Goal: Transaction & Acquisition: Purchase product/service

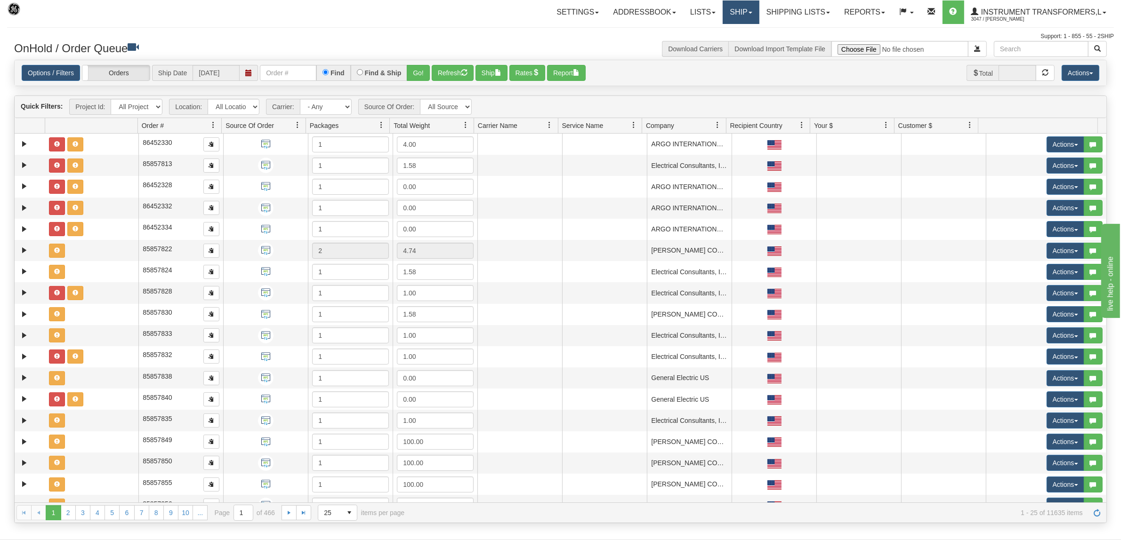
click at [731, 3] on link "Ship" at bounding box center [741, 12] width 36 height 24
click at [715, 30] on link "Ship Screen" at bounding box center [716, 33] width 85 height 12
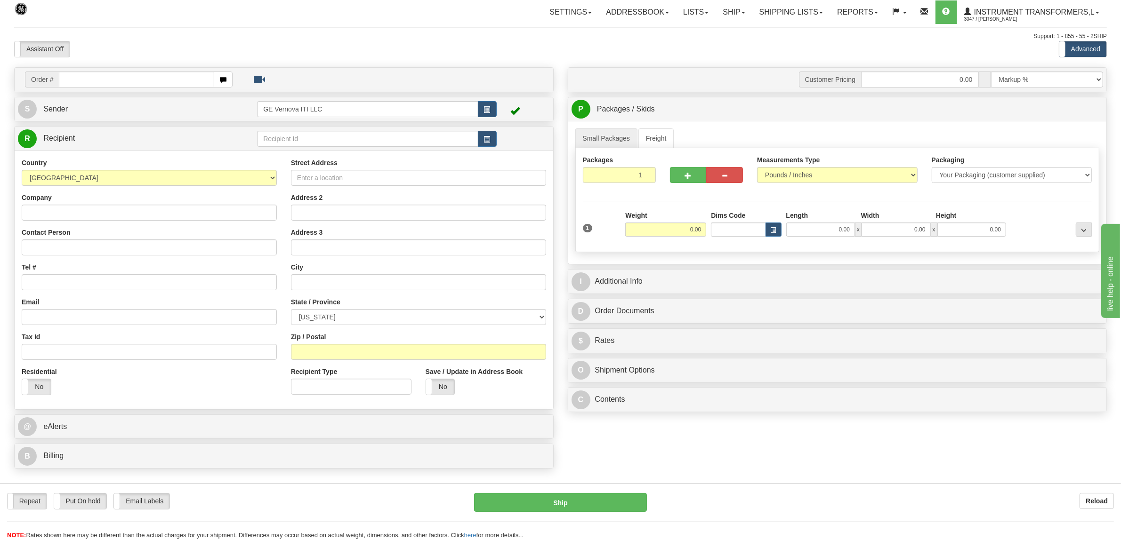
click at [107, 83] on input "text" at bounding box center [136, 80] width 155 height 16
click at [109, 78] on input "text" at bounding box center [136, 80] width 155 height 16
type input "86704416"
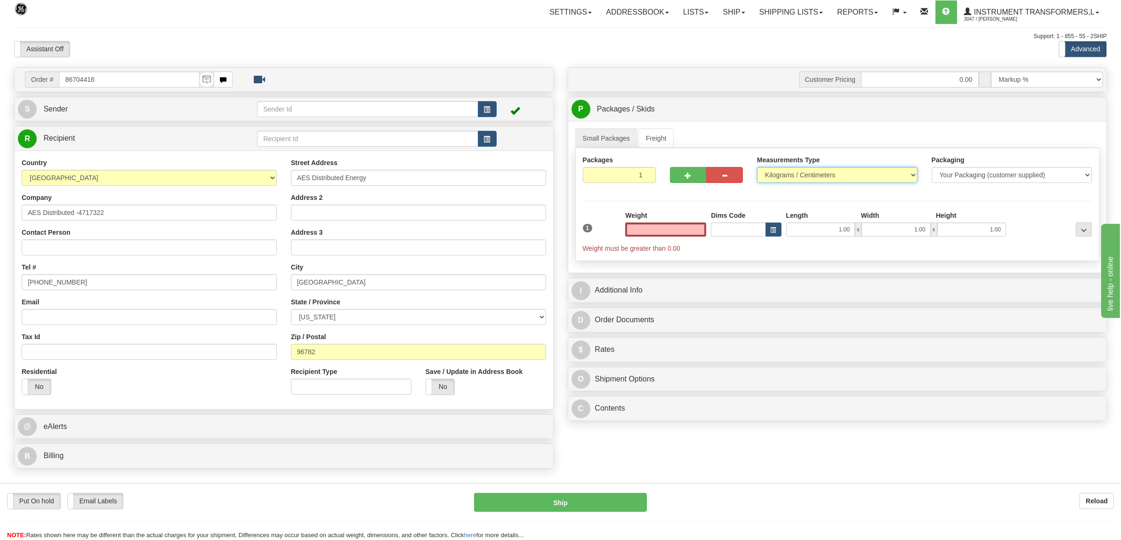
type input "0.00"
click at [792, 175] on select "Pounds / Inches Kilograms / Centimeters" at bounding box center [837, 175] width 161 height 16
select select "0"
click at [757, 168] on select "Pounds / Inches Kilograms / Centimeters" at bounding box center [837, 175] width 161 height 16
drag, startPoint x: 678, startPoint y: 232, endPoint x: 710, endPoint y: 232, distance: 32.0
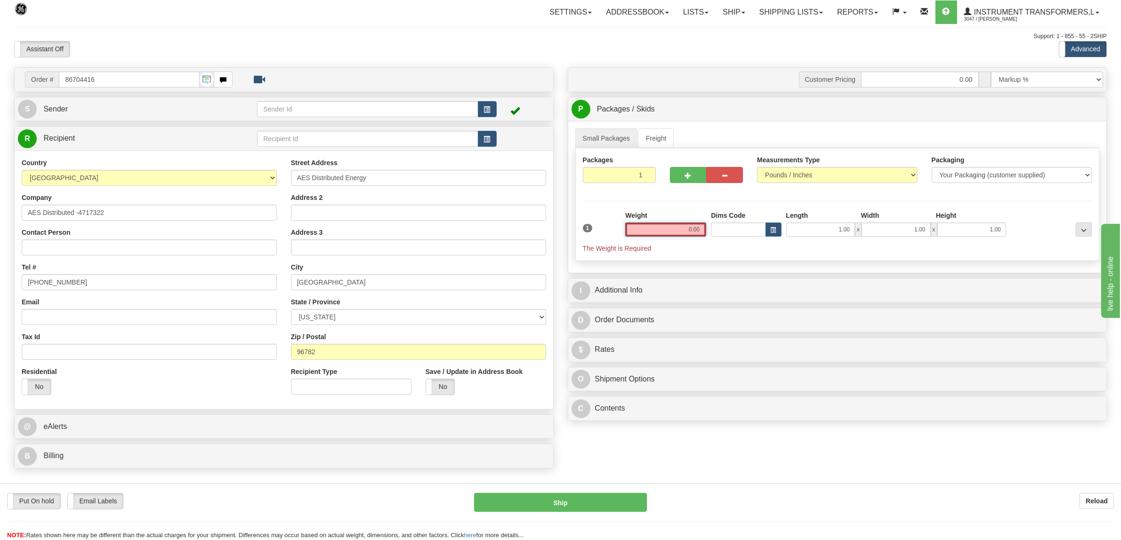
click at [710, 232] on div "1 Weight 0.00 Dims Code 1.00" at bounding box center [837, 232] width 514 height 42
type input "1080.00"
click at [1029, 200] on div "Packages 1 1 Measurements Type" at bounding box center [837, 200] width 524 height 104
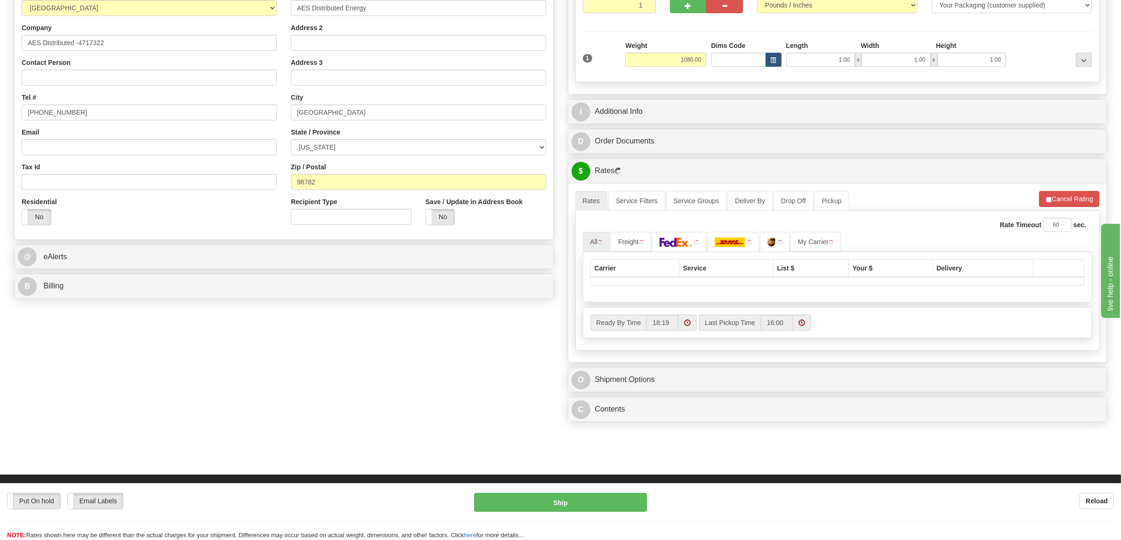
scroll to position [235, 0]
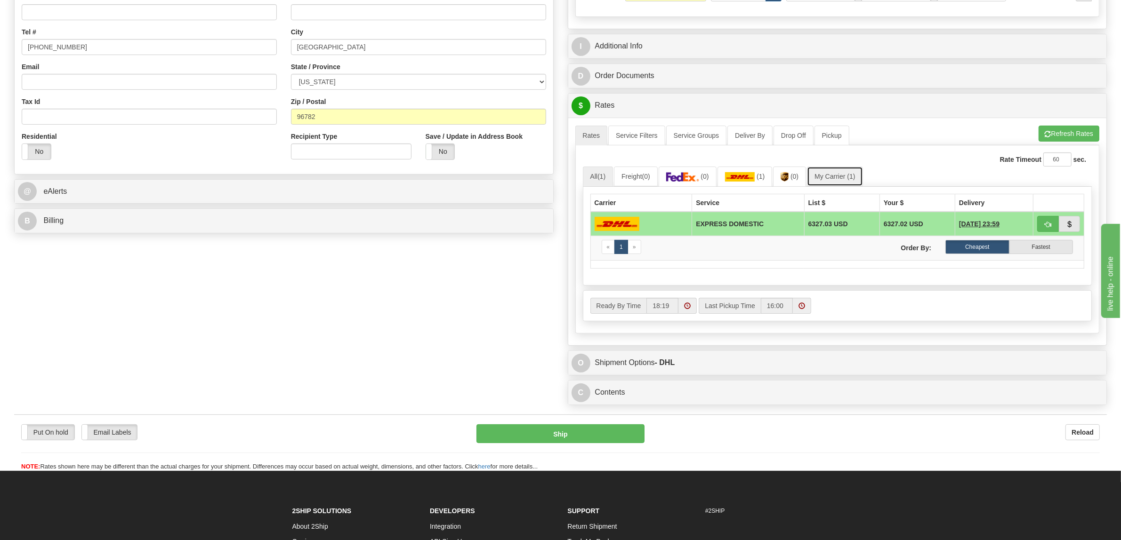
click at [847, 177] on link "My Carrier (1)" at bounding box center [835, 177] width 56 height 20
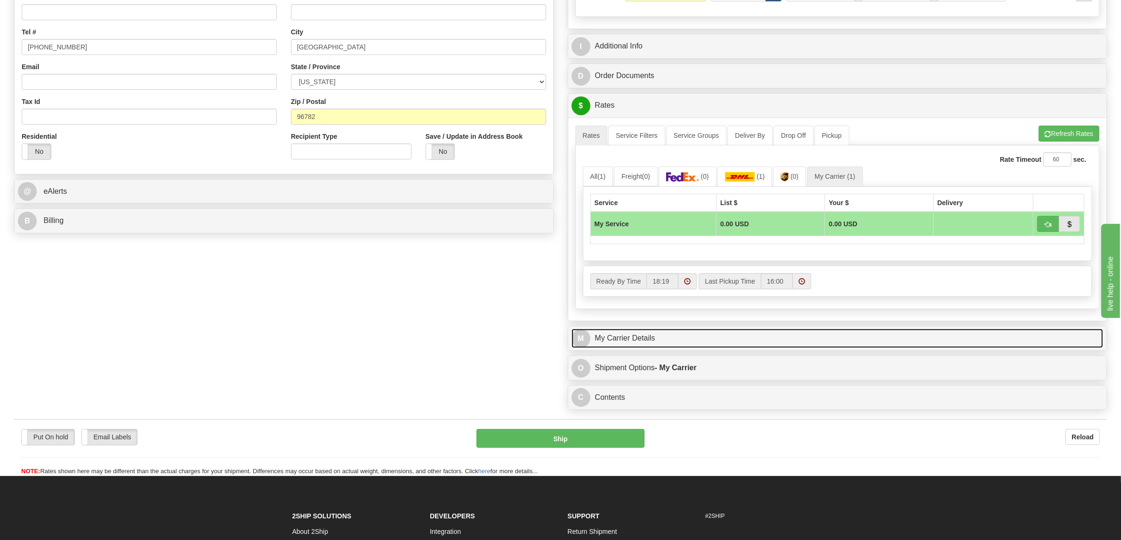
click at [620, 339] on link "M My Carrier Details" at bounding box center [837, 338] width 532 height 19
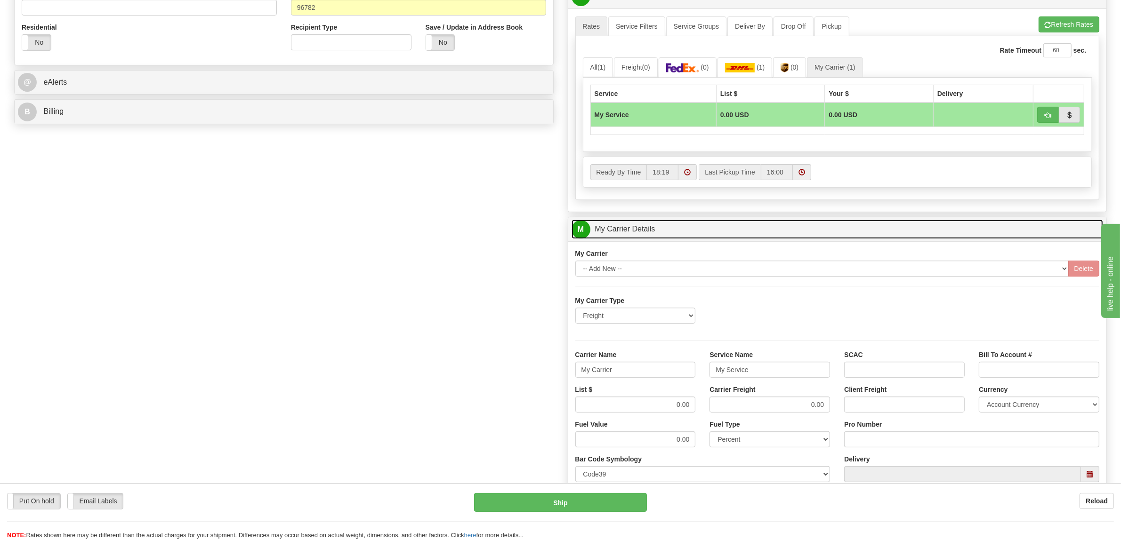
scroll to position [412, 0]
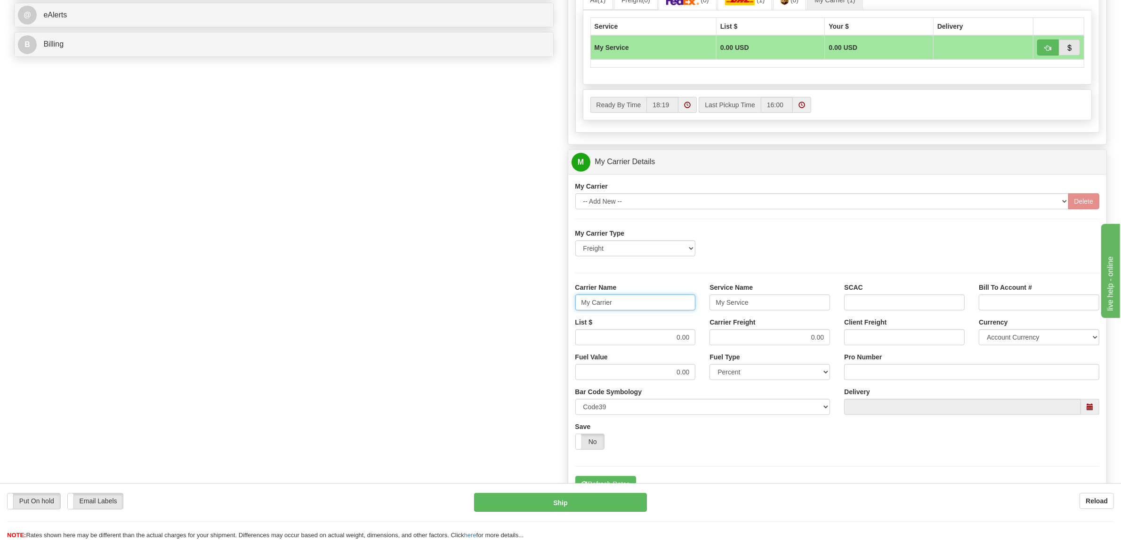
drag, startPoint x: 619, startPoint y: 307, endPoint x: 518, endPoint y: 309, distance: 101.2
click at [523, 309] on div "Order # 86704416 S Sender" at bounding box center [560, 109] width 1107 height 908
type input "XPO"
drag, startPoint x: 762, startPoint y: 305, endPoint x: 671, endPoint y: 309, distance: 90.5
click at [671, 309] on div "Carrier Name XPO Service Name My Service SCAC Bill To Account #" at bounding box center [837, 300] width 538 height 35
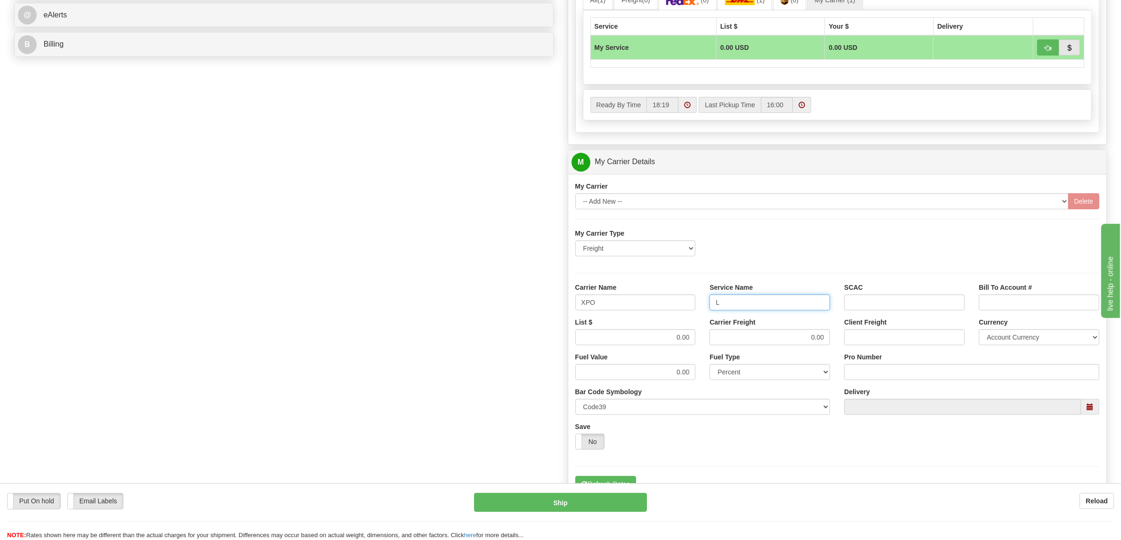
type input "LTL"
drag, startPoint x: 669, startPoint y: 347, endPoint x: 714, endPoint y: 338, distance: 45.7
click at [709, 345] on div "List $ 0.00 Carrier Freight 0.00 Client Freight Currency Account Currency ARN A…" at bounding box center [837, 335] width 538 height 35
type input "1200"
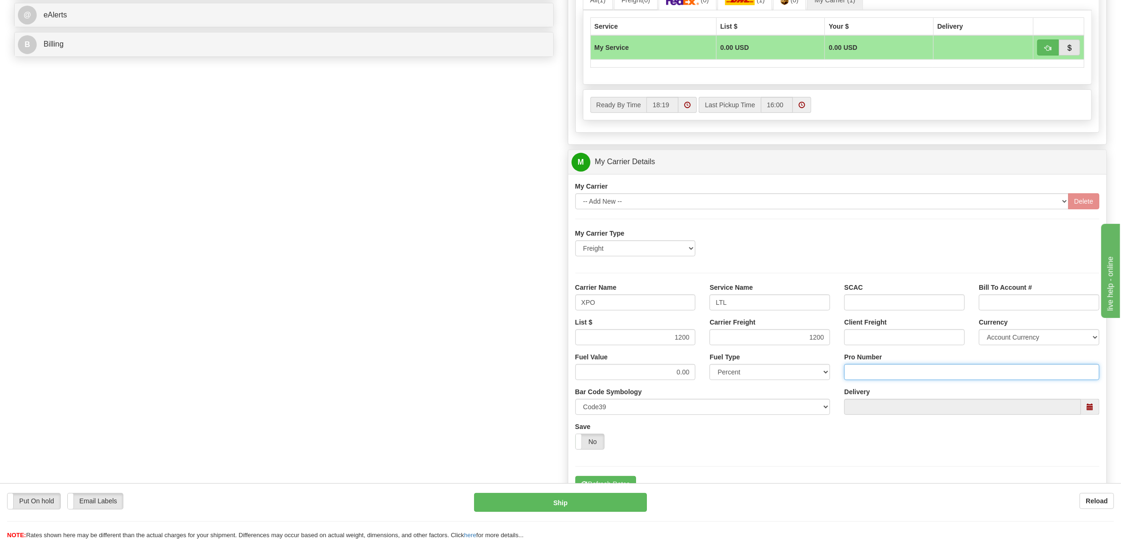
click at [862, 373] on input "Pro Number" at bounding box center [971, 372] width 255 height 16
type input "251-187971"
click at [618, 467] on hr at bounding box center [837, 466] width 524 height 0
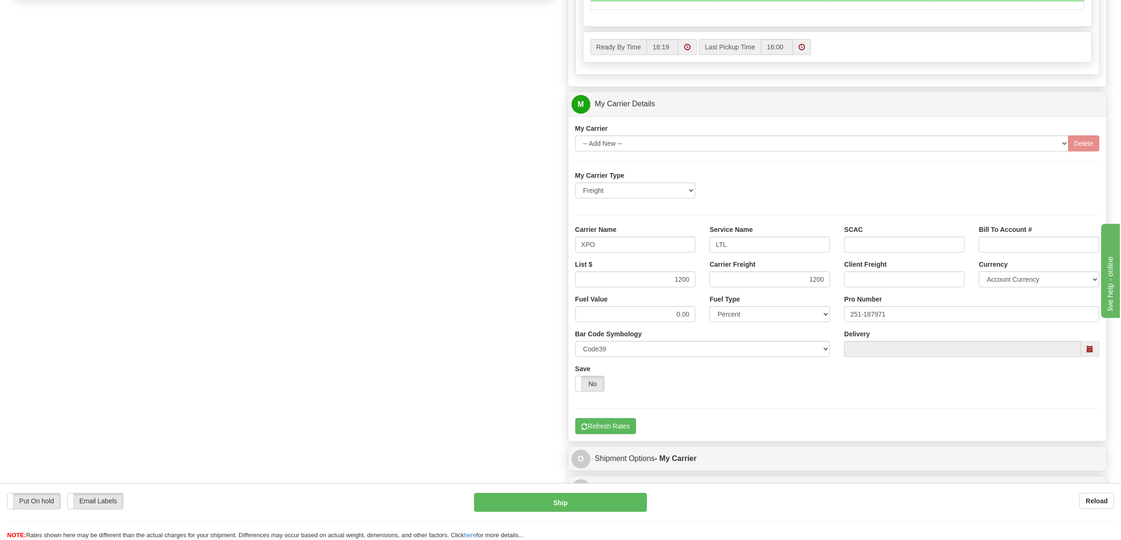
scroll to position [471, 0]
click at [618, 425] on button "Refresh Rates" at bounding box center [605, 426] width 61 height 16
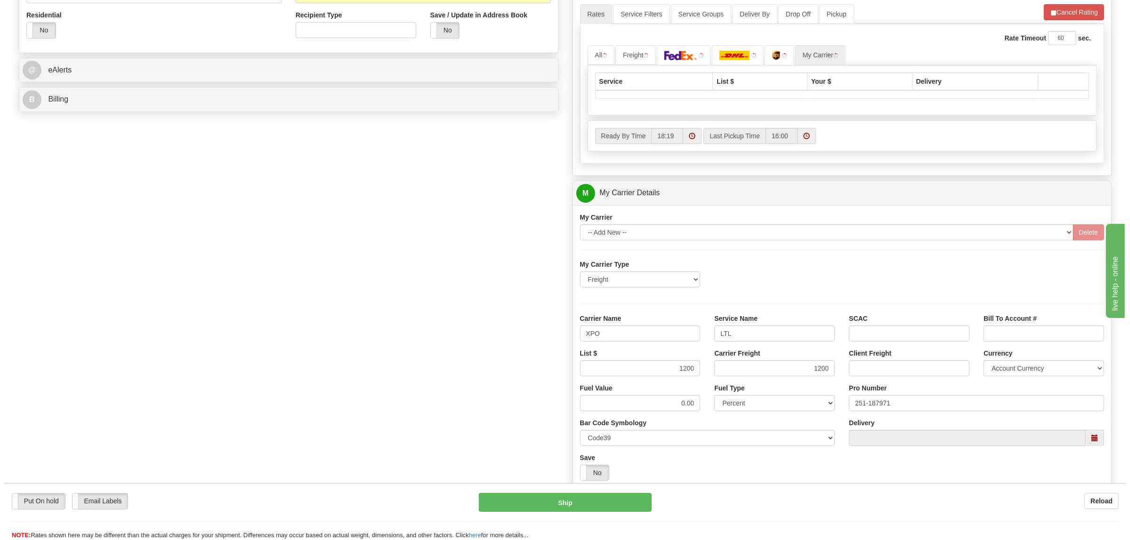
scroll to position [235, 0]
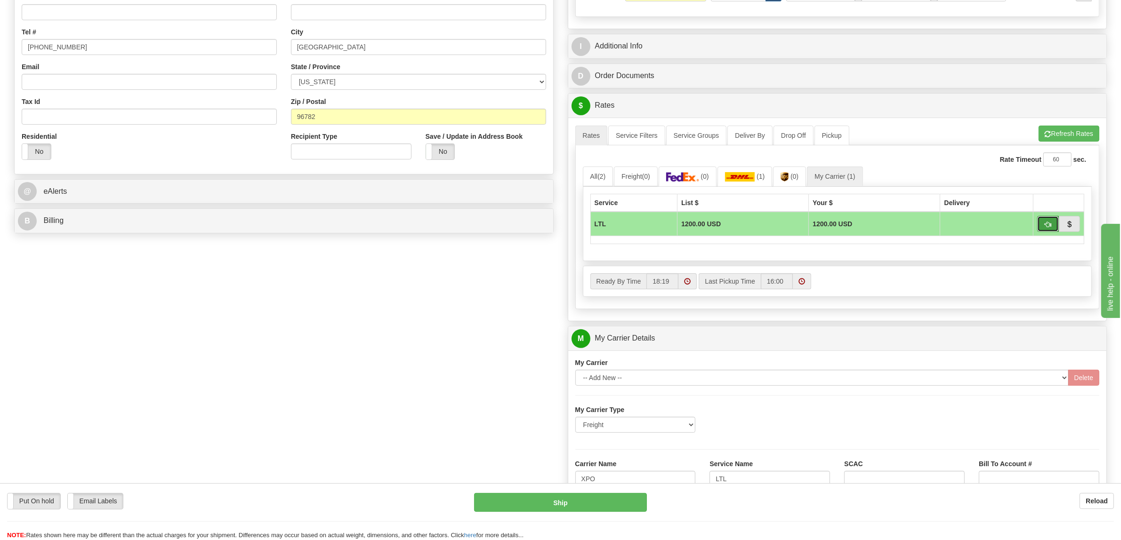
click at [1051, 227] on button "button" at bounding box center [1048, 224] width 22 height 16
type input "00"
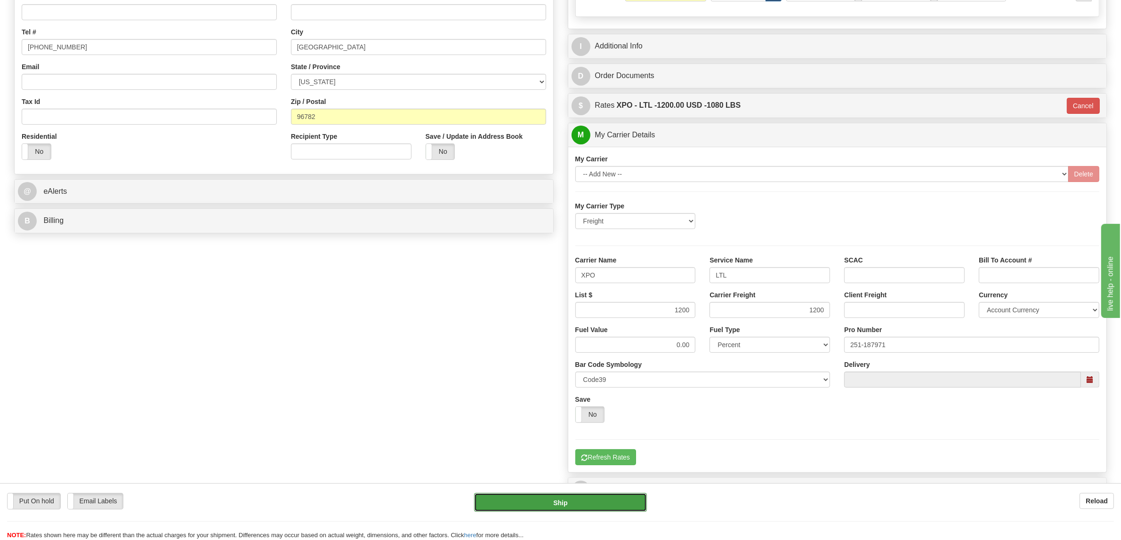
click at [598, 507] on button "Ship" at bounding box center [560, 502] width 173 height 19
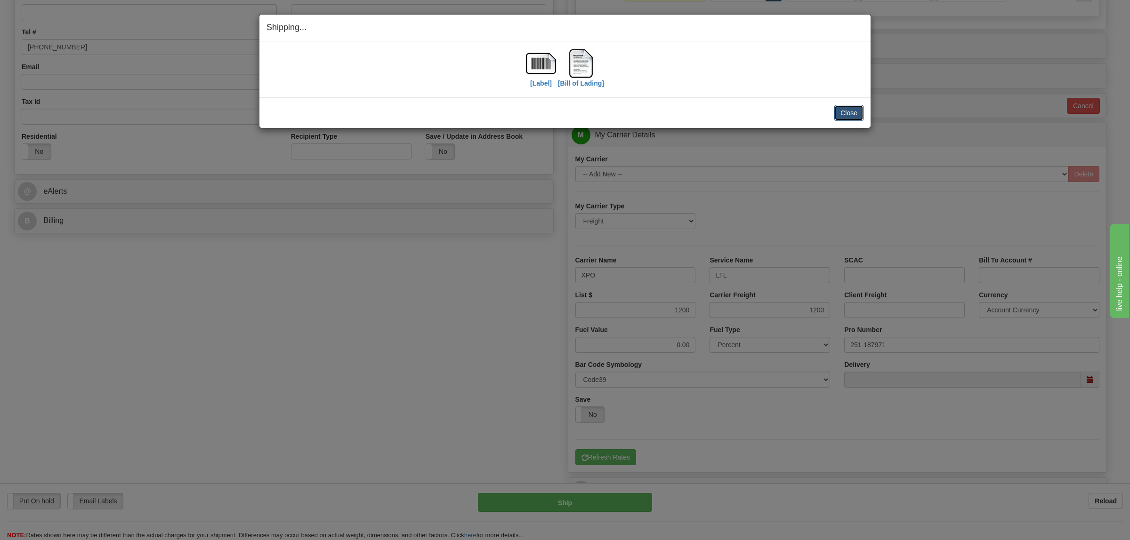
click at [853, 110] on button "Close" at bounding box center [848, 113] width 29 height 16
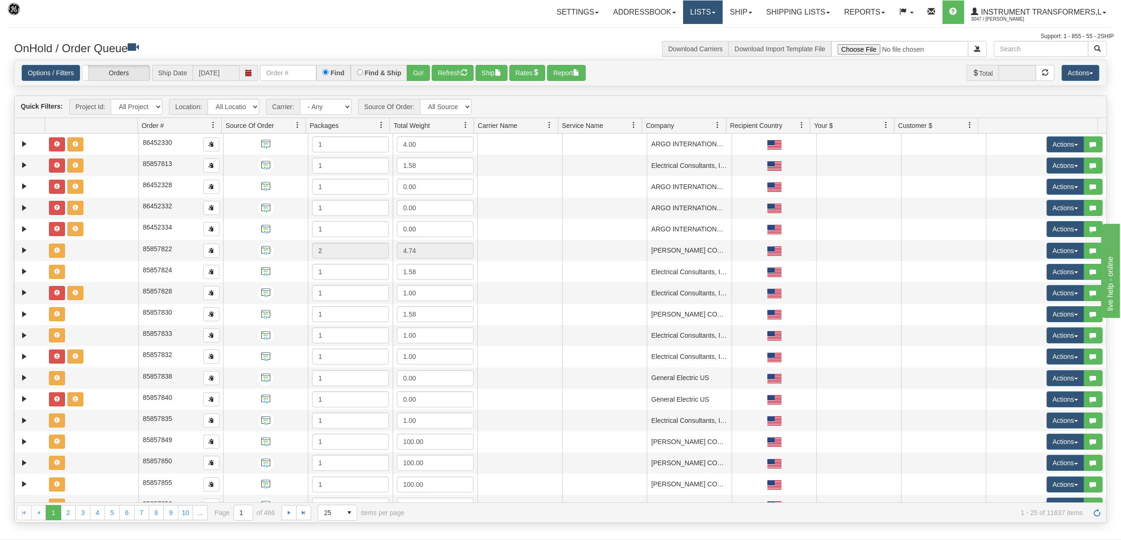
click at [714, 12] on link "Lists" at bounding box center [703, 12] width 40 height 24
click at [739, 19] on link "Ship" at bounding box center [741, 12] width 36 height 24
click at [717, 33] on link "Ship Screen" at bounding box center [716, 33] width 85 height 12
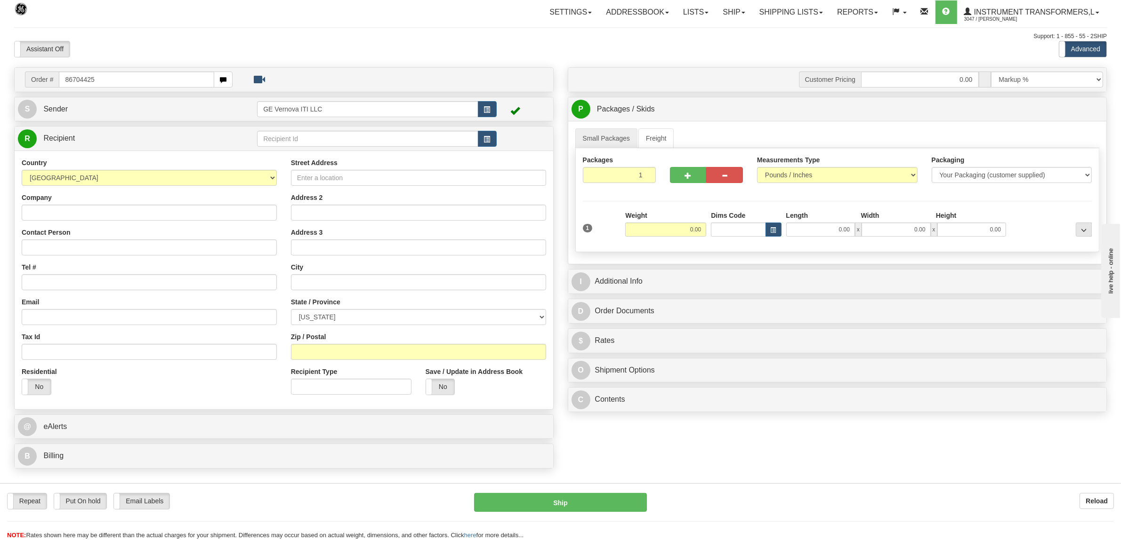
type input "86704425"
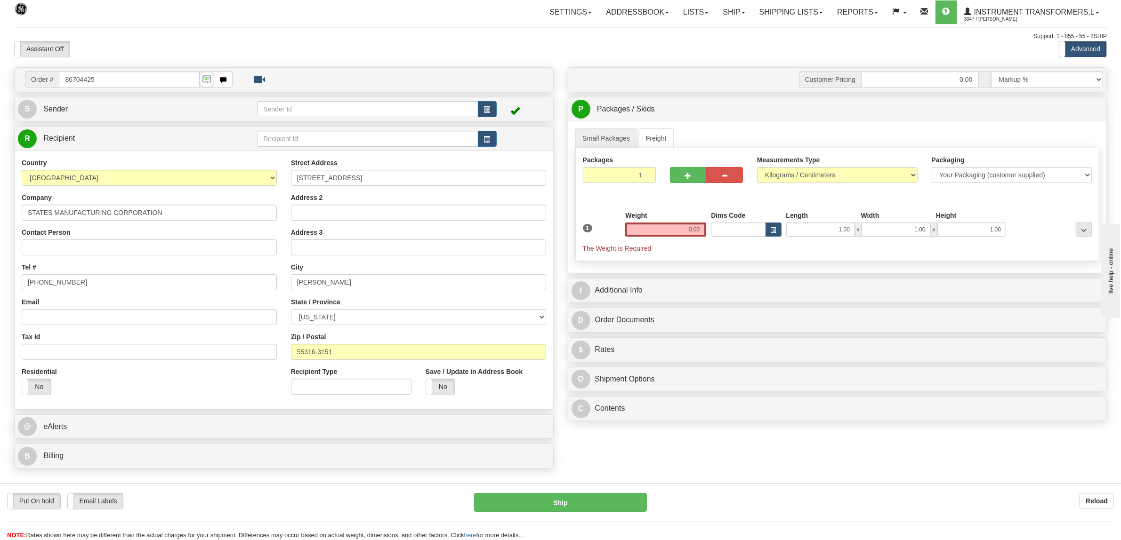
drag, startPoint x: 667, startPoint y: 232, endPoint x: 719, endPoint y: 230, distance: 52.3
click at [719, 230] on div "1 Weight 0.00 Dims Code 1.00" at bounding box center [837, 232] width 514 height 42
type input "165.00"
drag, startPoint x: 817, startPoint y: 161, endPoint x: 819, endPoint y: 174, distance: 13.5
click at [818, 166] on div "Measurements Type Pounds / Inches Kilograms / Centimeters" at bounding box center [837, 169] width 161 height 28
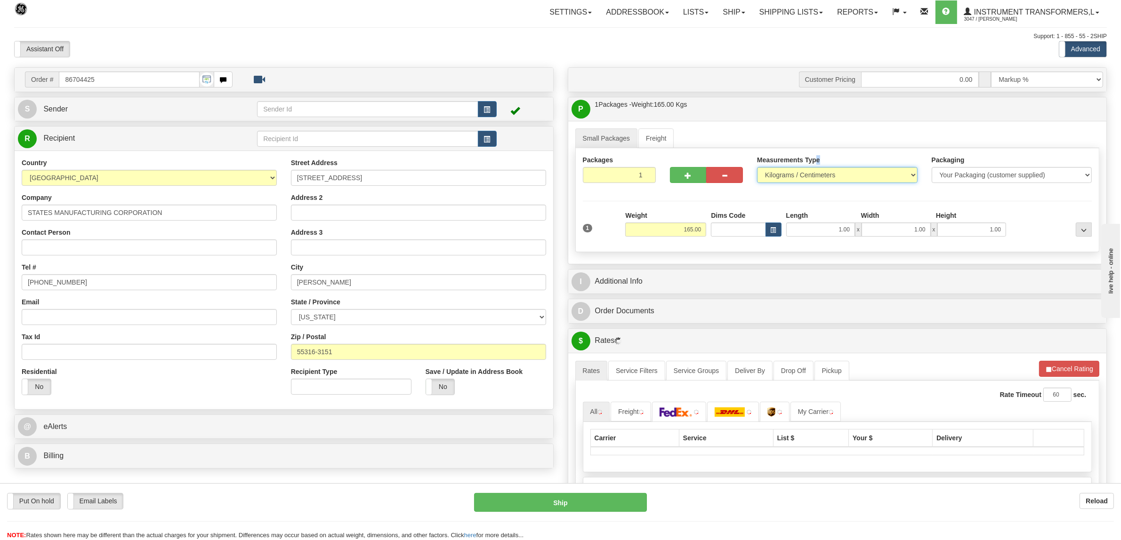
click at [819, 175] on select "Pounds / Inches Kilograms / Centimeters" at bounding box center [837, 175] width 161 height 16
select select "0"
click at [757, 168] on select "Pounds / Inches Kilograms / Centimeters" at bounding box center [837, 175] width 161 height 16
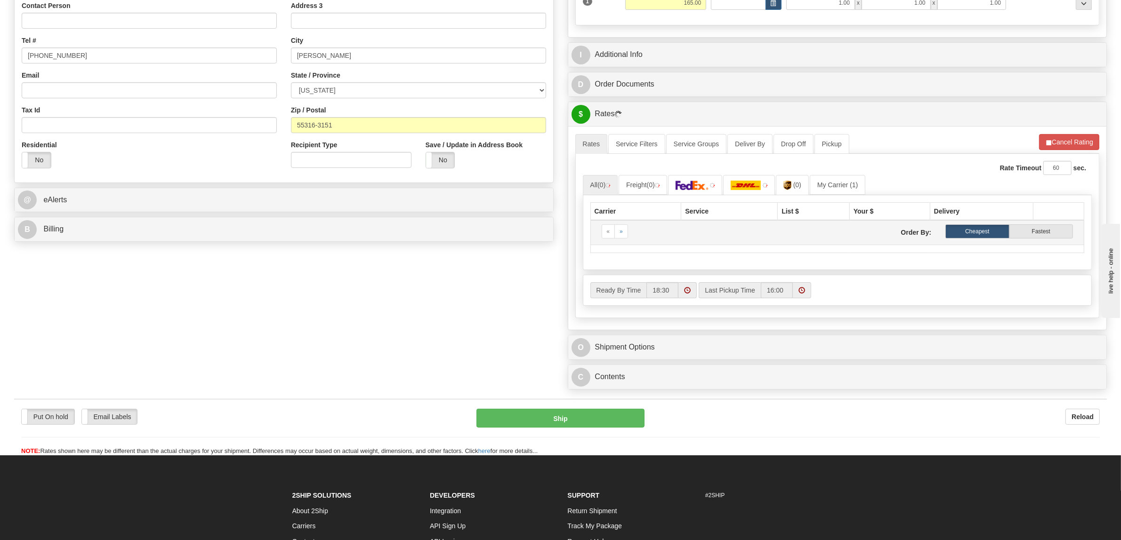
scroll to position [235, 0]
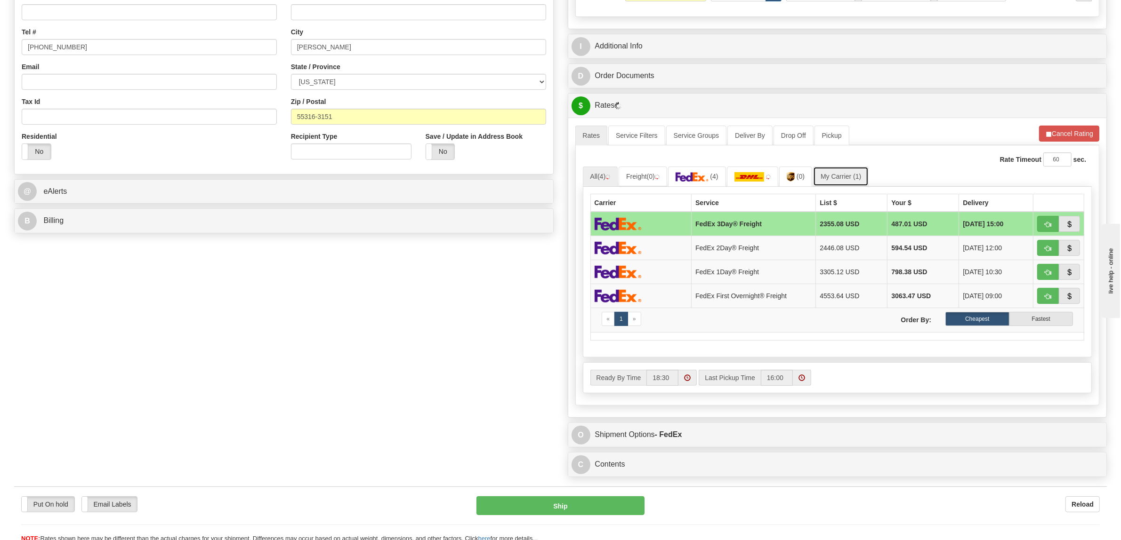
click at [852, 179] on link "My Carrier (1)" at bounding box center [841, 177] width 56 height 20
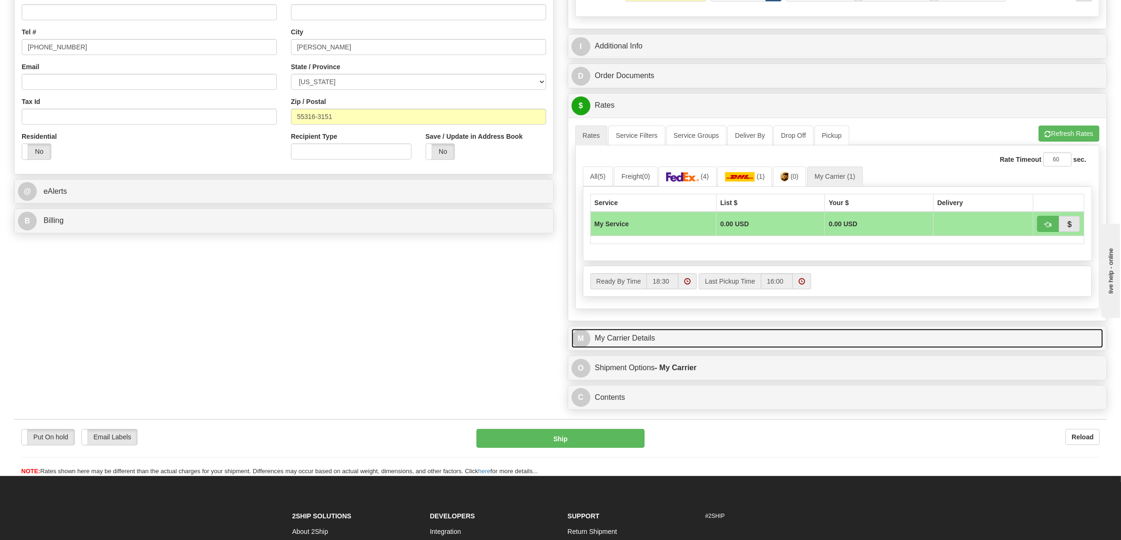
click at [690, 337] on link "M My Carrier Details" at bounding box center [837, 338] width 532 height 19
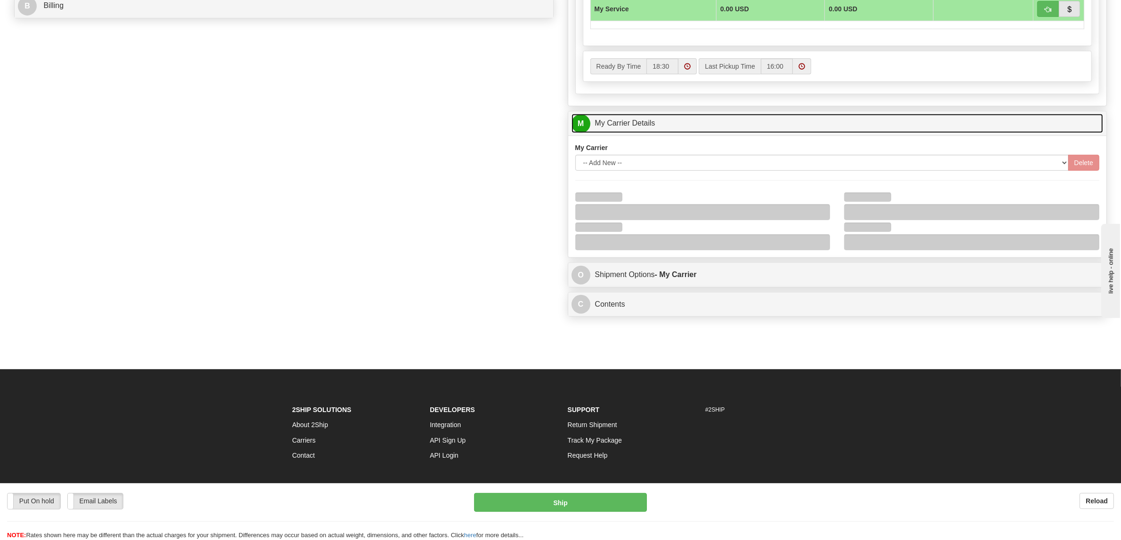
scroll to position [479, 0]
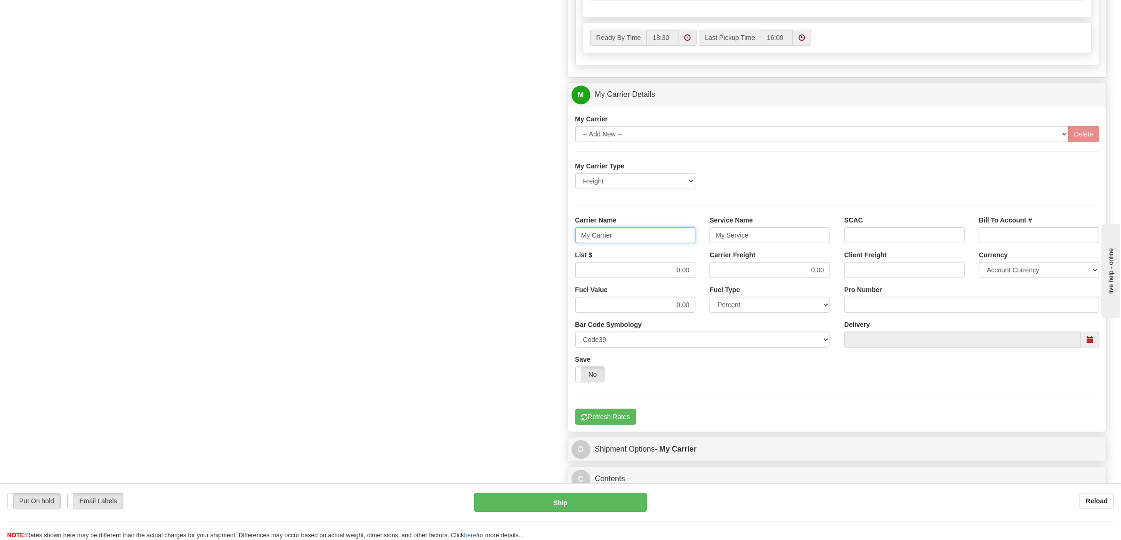
drag, startPoint x: 626, startPoint y: 243, endPoint x: 476, endPoint y: 229, distance: 151.3
click at [476, 229] on div "Order # 86704425 S Sender" at bounding box center [560, 42] width 1107 height 908
type input "XPO"
drag, startPoint x: 766, startPoint y: 238, endPoint x: 665, endPoint y: 236, distance: 101.7
click at [666, 236] on div "Carrier Name XPO Service Name My Service SCAC Bill To Account #" at bounding box center [837, 233] width 538 height 35
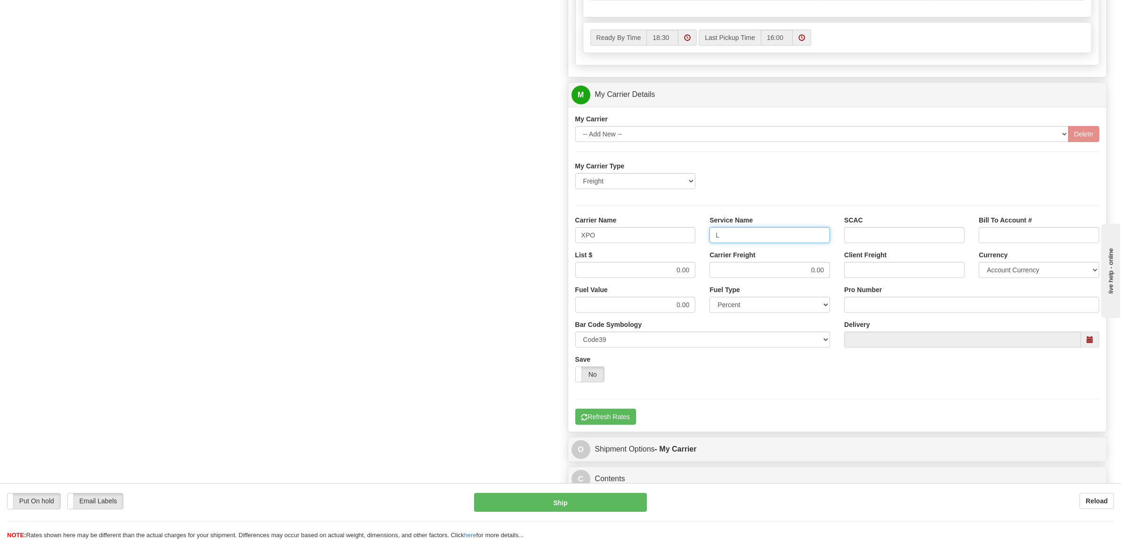
type input "LTL"
drag, startPoint x: 652, startPoint y: 272, endPoint x: 742, endPoint y: 268, distance: 90.0
click at [741, 271] on div "List $ 0.00 Carrier Freight 0.00 Client Freight Currency Account Currency ARN A…" at bounding box center [837, 267] width 538 height 35
type input "300"
drag, startPoint x: 784, startPoint y: 267, endPoint x: 909, endPoint y: 260, distance: 125.4
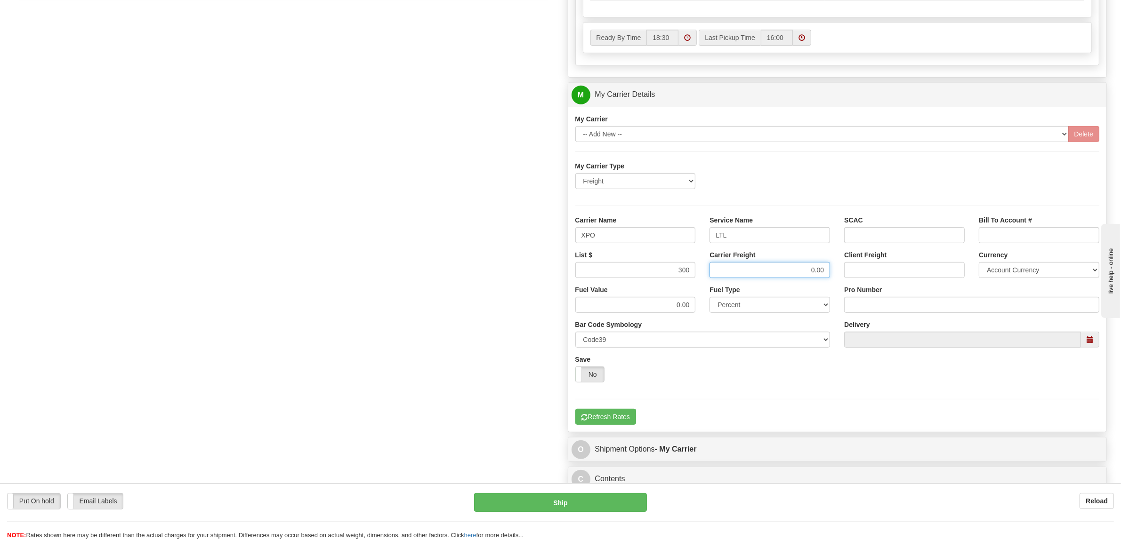
click at [907, 267] on div "List $ 300 Carrier Freight 0.00 Client Freight Currency Account Currency ARN AW…" at bounding box center [837, 267] width 538 height 35
type input "300"
click at [869, 309] on input "Pro Number" at bounding box center [971, 305] width 255 height 16
type input "251-285381"
click at [631, 423] on button "Refresh Rates" at bounding box center [605, 417] width 61 height 16
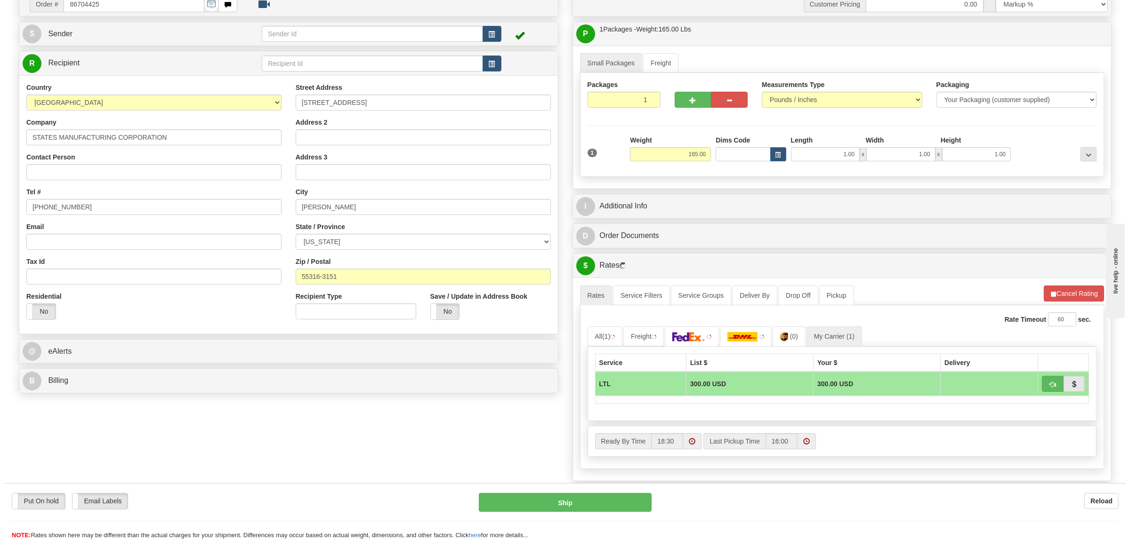
scroll to position [102, 0]
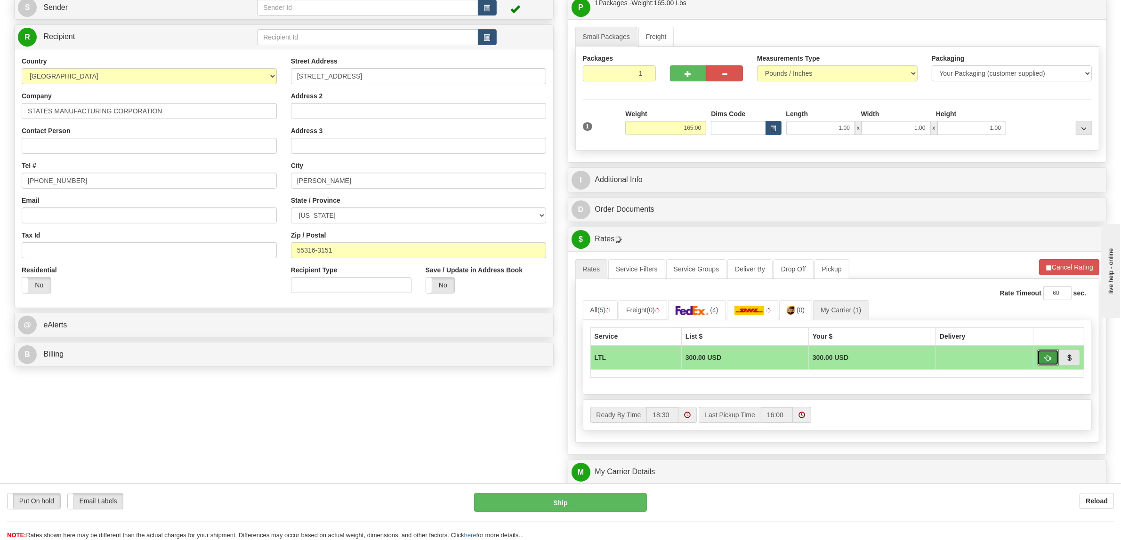
click at [1052, 355] on button "button" at bounding box center [1048, 358] width 22 height 16
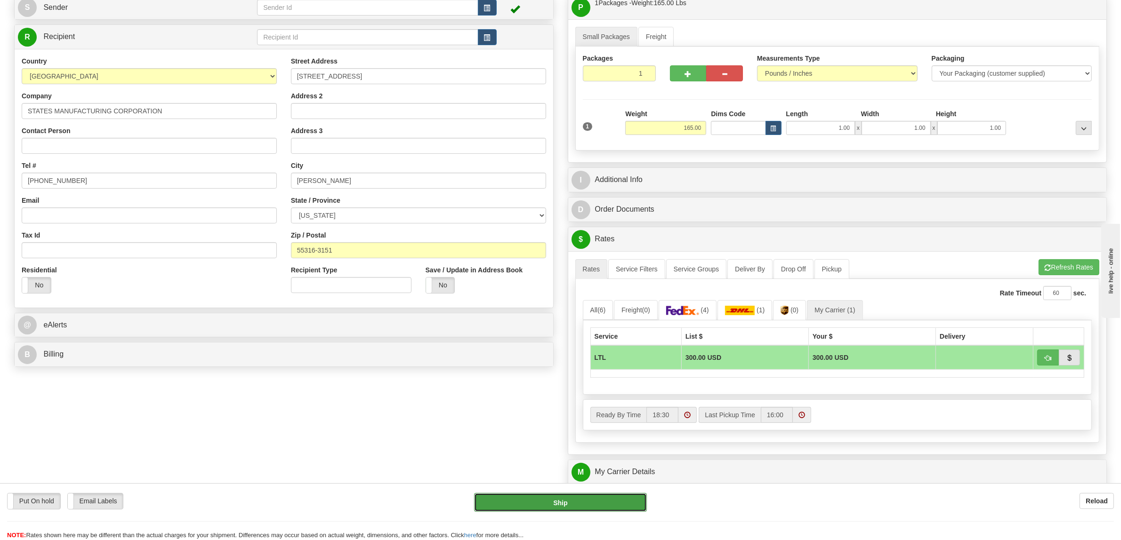
click at [545, 498] on button "Ship" at bounding box center [560, 502] width 173 height 19
type input "00"
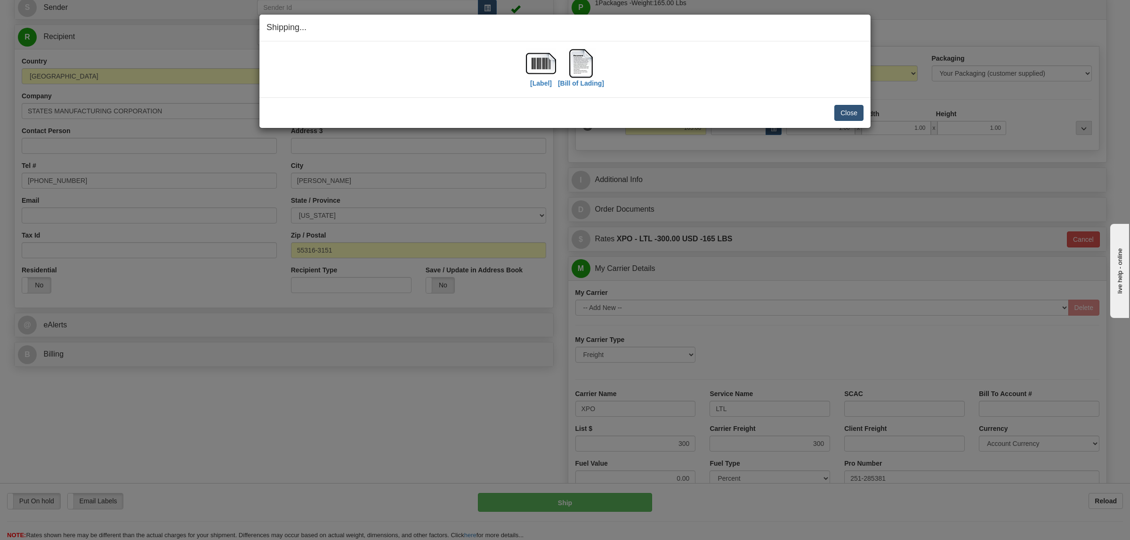
drag, startPoint x: 841, startPoint y: 122, endPoint x: 844, endPoint y: 119, distance: 5.0
click at [841, 120] on div "Close Cancel Cancel Shipment and Quit Pickup Quit Pickup ONLY" at bounding box center [564, 112] width 611 height 31
click at [854, 111] on button "Close" at bounding box center [848, 113] width 29 height 16
click at [851, 111] on button "Close" at bounding box center [848, 113] width 29 height 16
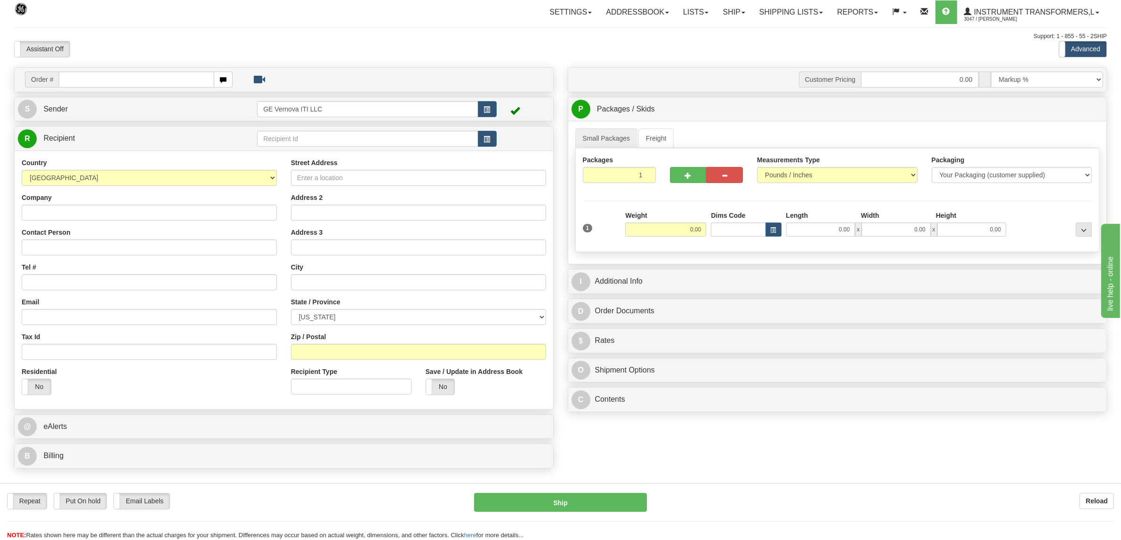
click at [106, 70] on td "Order #" at bounding box center [284, 79] width 532 height 19
click at [104, 76] on input "text" at bounding box center [136, 80] width 155 height 16
type input "86704417"
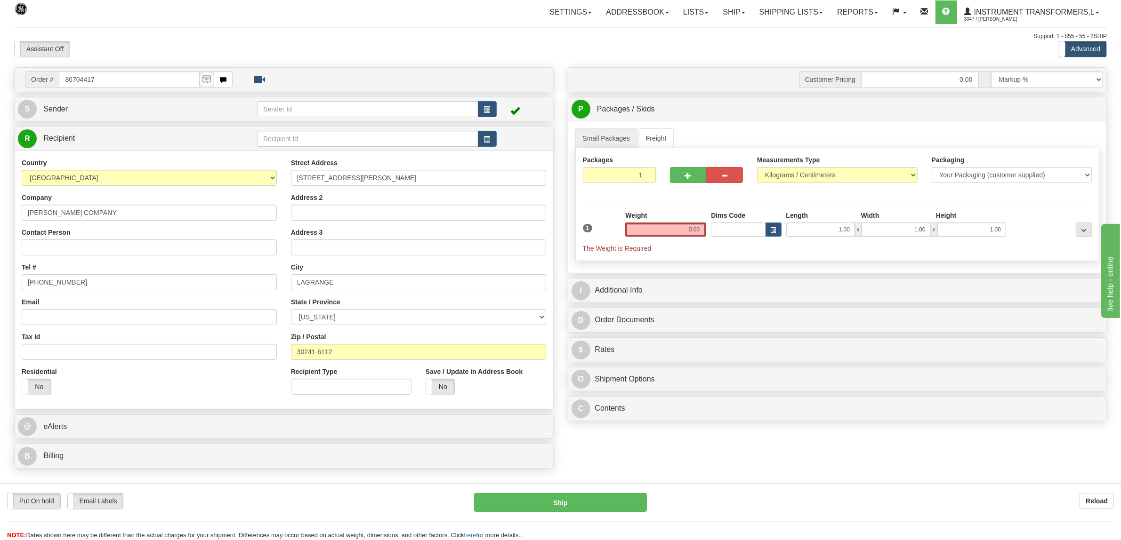
click at [777, 189] on div "Measurements Type Pounds / Inches Kilograms / Centimeters" at bounding box center [837, 172] width 175 height 35
click at [784, 174] on select "Pounds / Inches Kilograms / Centimeters" at bounding box center [837, 175] width 161 height 16
select select "0"
click at [757, 168] on select "Pounds / Inches Kilograms / Centimeters" at bounding box center [837, 175] width 161 height 16
drag, startPoint x: 679, startPoint y: 226, endPoint x: 728, endPoint y: 226, distance: 49.0
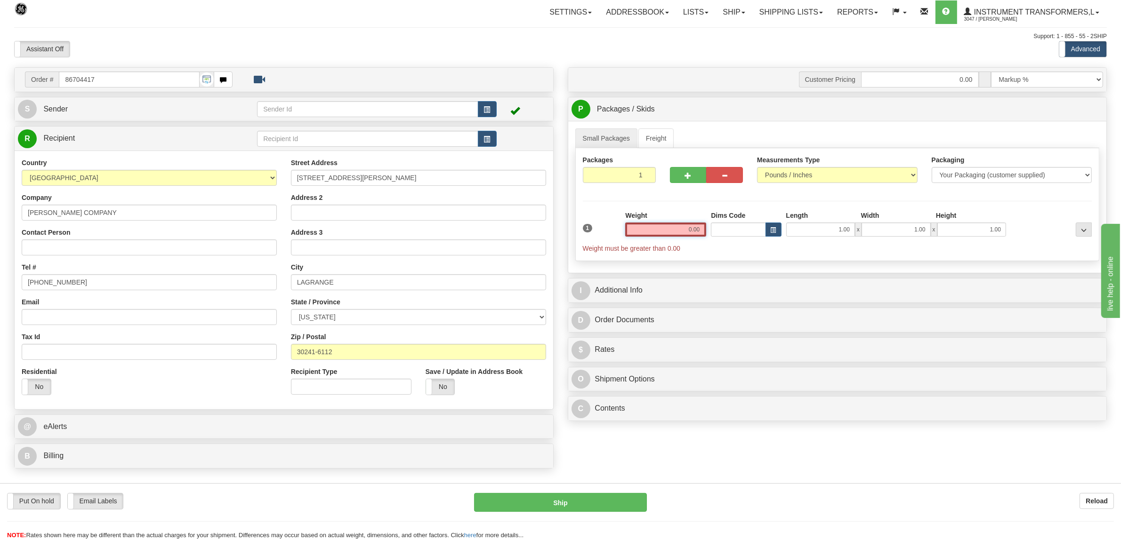
click at [728, 226] on div "1 Weight 0.00 Dims Code 1.00" at bounding box center [837, 232] width 514 height 42
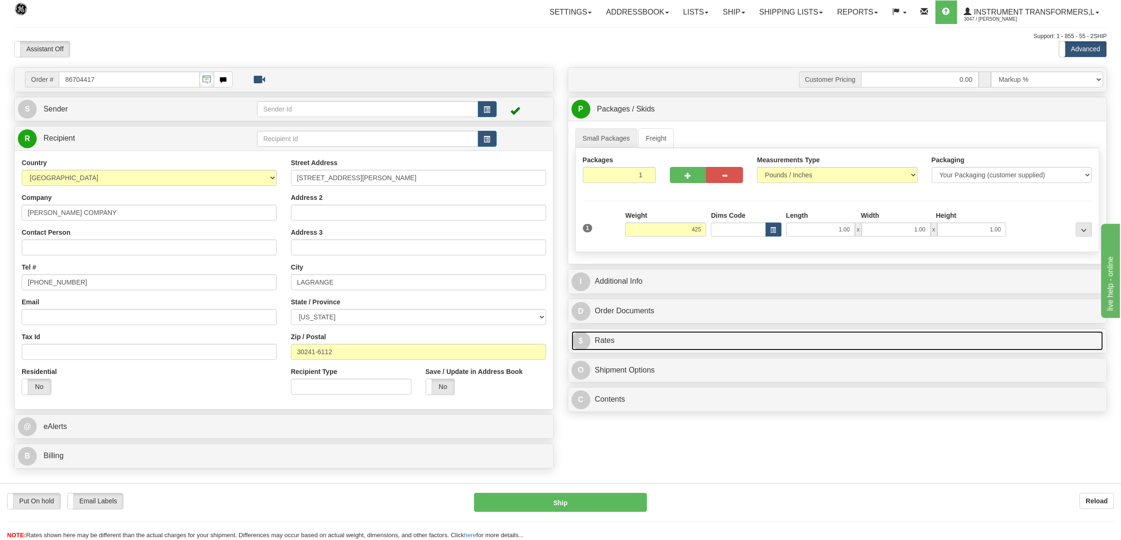
type input "425.00"
click at [622, 339] on link "$ Rates" at bounding box center [837, 340] width 532 height 19
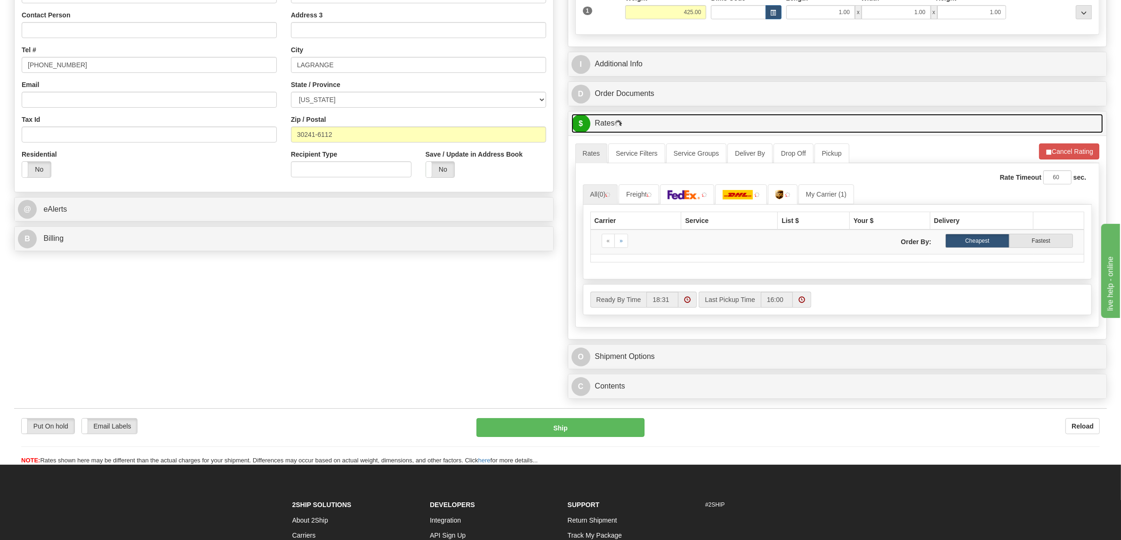
scroll to position [235, 0]
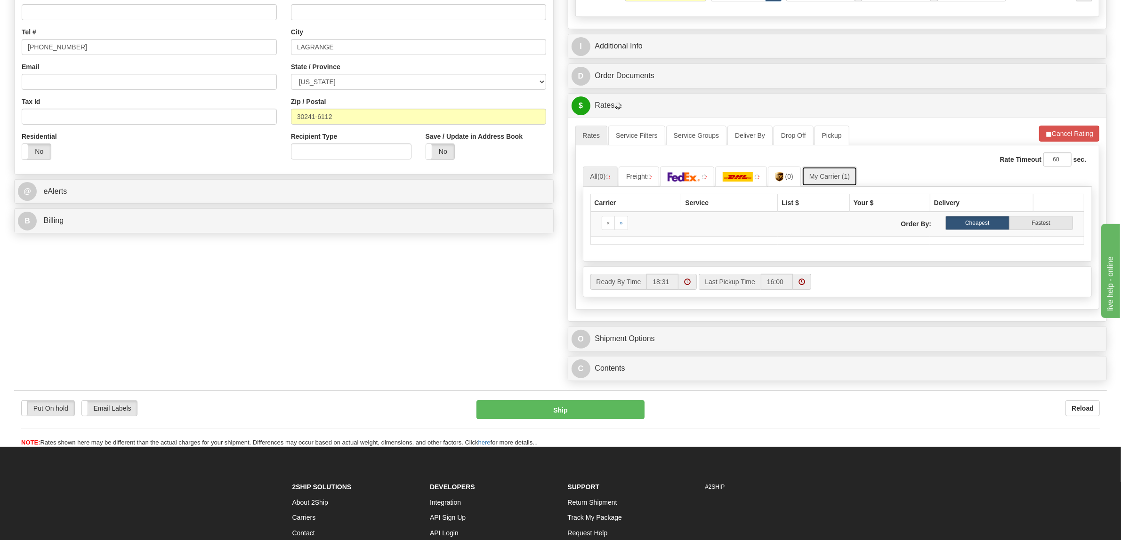
click at [822, 184] on link "My Carrier (1)" at bounding box center [830, 177] width 56 height 20
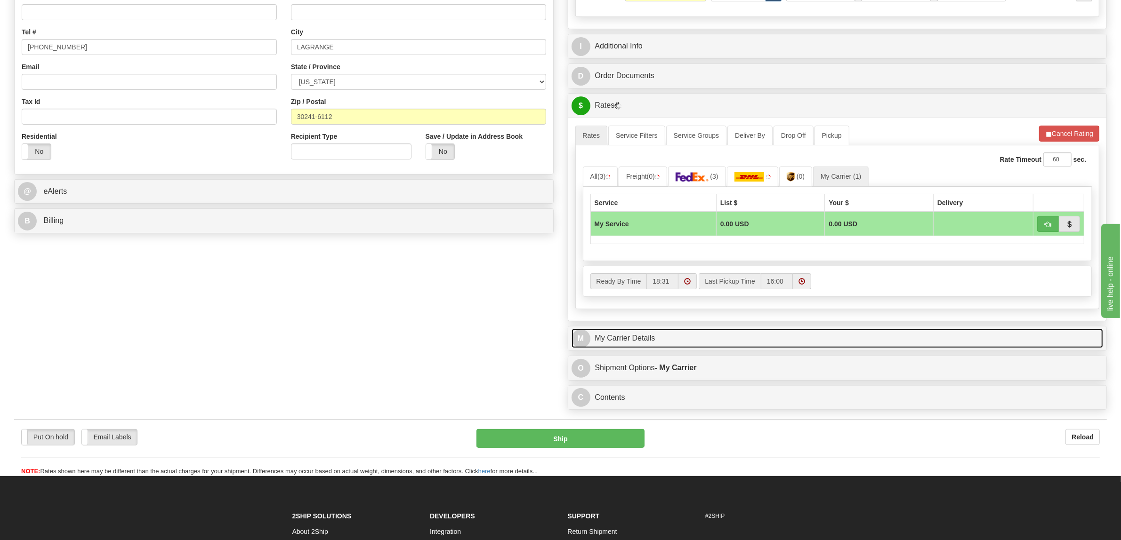
click at [628, 339] on link "M My Carrier Details" at bounding box center [837, 338] width 532 height 19
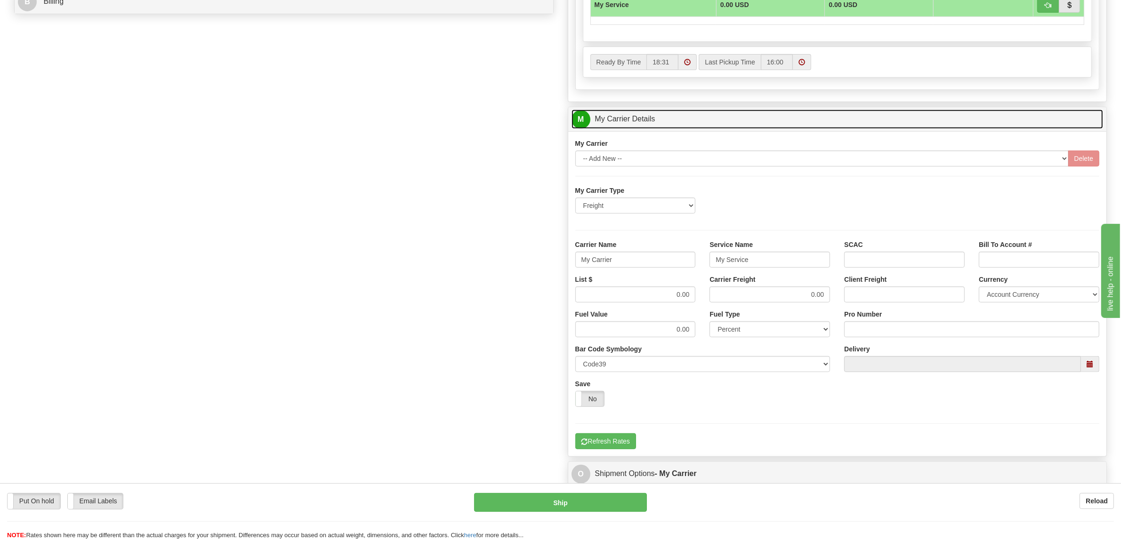
scroll to position [471, 0]
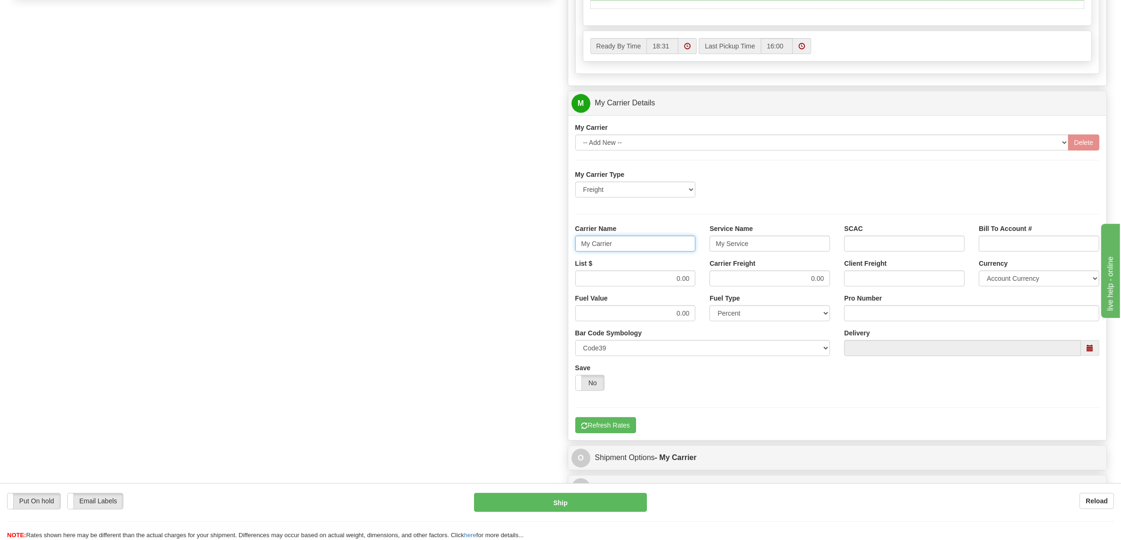
drag, startPoint x: 611, startPoint y: 249, endPoint x: 525, endPoint y: 247, distance: 85.7
click at [525, 247] on div "Order # 86704417 S Sender" at bounding box center [560, 51] width 1107 height 908
type input "AVRT"
drag, startPoint x: 755, startPoint y: 250, endPoint x: 675, endPoint y: 252, distance: 79.1
click at [676, 252] on div "Carrier Name AVRT Service Name My Service SCAC Bill To Account #" at bounding box center [837, 241] width 538 height 35
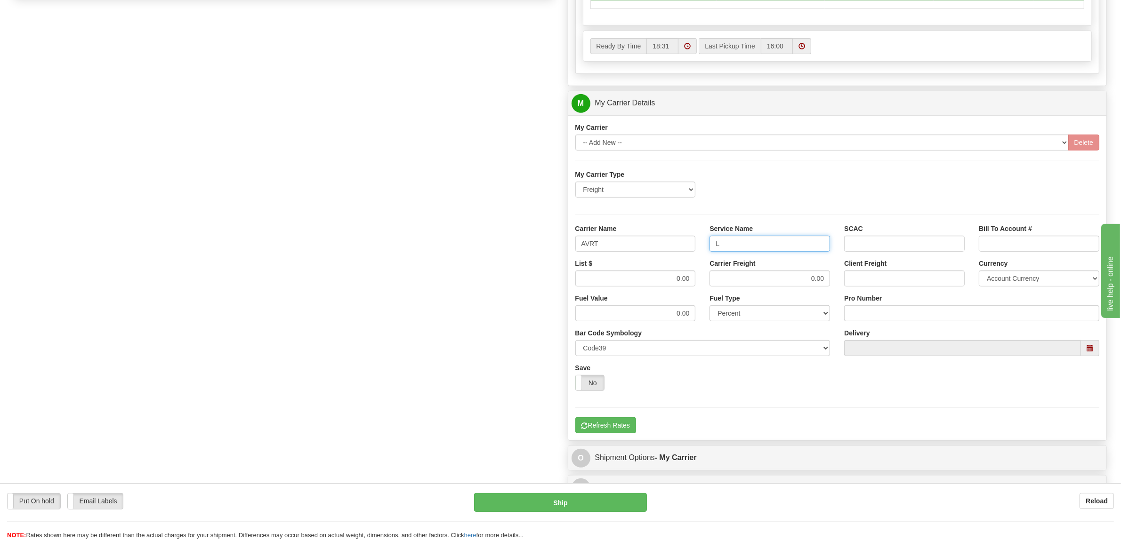
type input "LTL"
drag, startPoint x: 672, startPoint y: 284, endPoint x: 707, endPoint y: 283, distance: 35.8
click at [707, 283] on div "List $ 0.00 Carrier Freight 0.00 Client Freight Currency Account Currency ARN A…" at bounding box center [837, 276] width 538 height 35
type input "550"
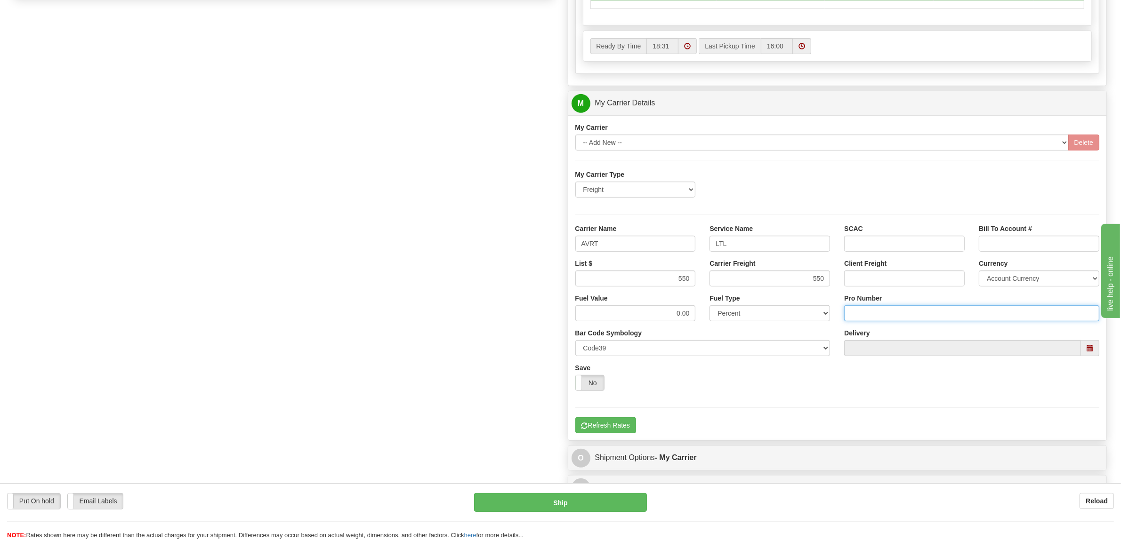
click at [848, 314] on input "Pro Number" at bounding box center [971, 313] width 255 height 16
type input "076-0161684"
click at [620, 425] on button "Refresh Rates" at bounding box center [605, 426] width 61 height 16
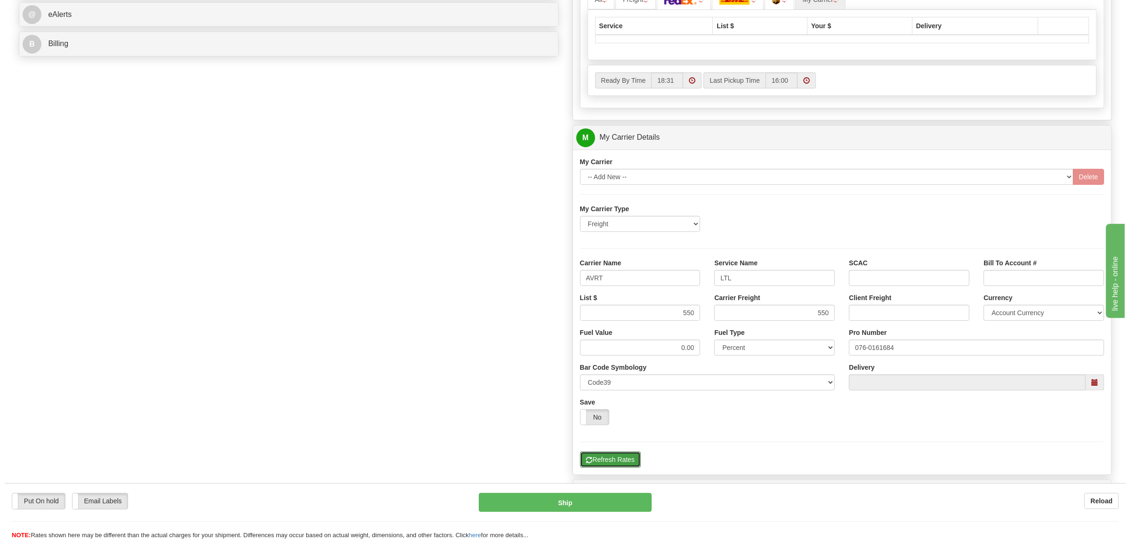
scroll to position [294, 0]
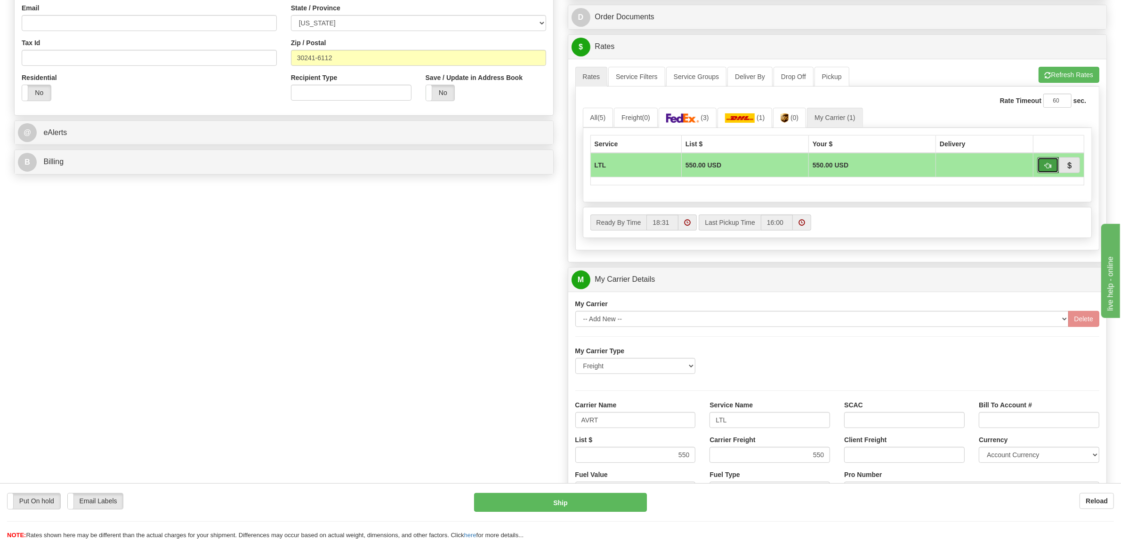
drag, startPoint x: 1052, startPoint y: 170, endPoint x: 1036, endPoint y: 172, distance: 16.6
click at [1052, 170] on button "button" at bounding box center [1048, 165] width 22 height 16
type input "00"
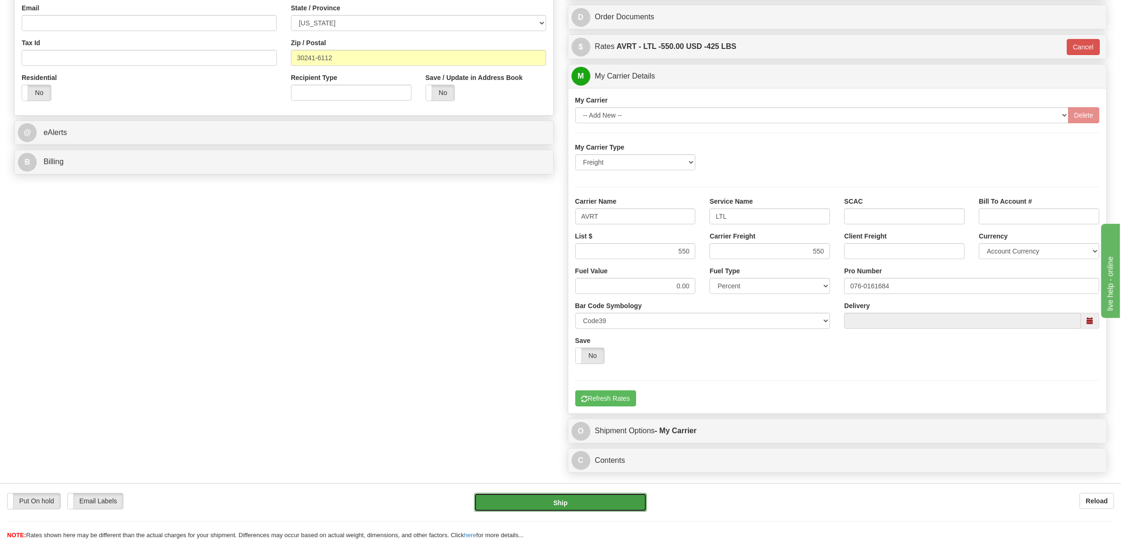
click at [594, 505] on button "Ship" at bounding box center [560, 502] width 173 height 19
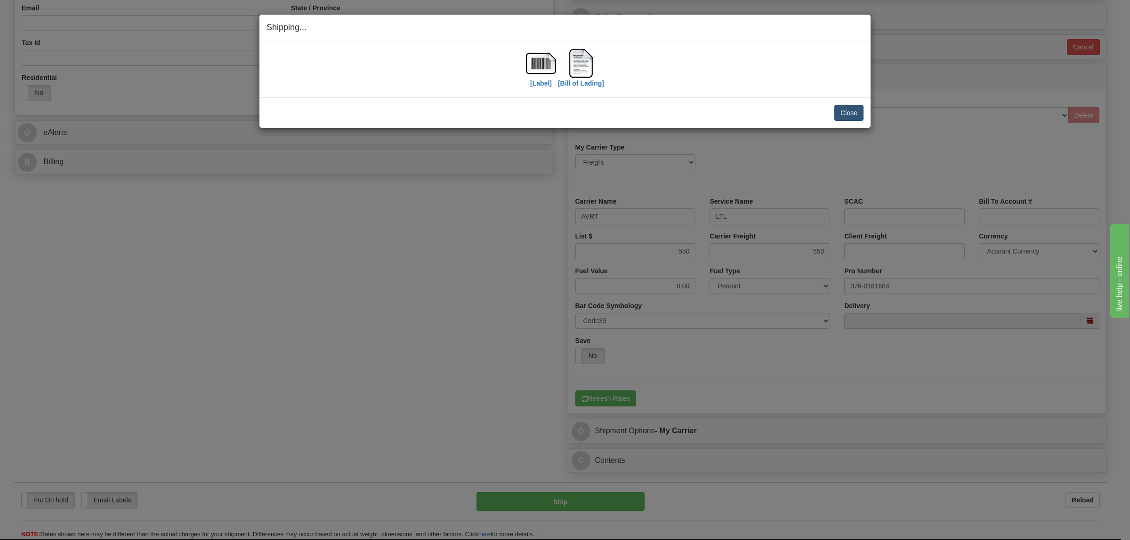
drag, startPoint x: 875, startPoint y: 111, endPoint x: 852, endPoint y: 111, distance: 23.1
click at [874, 111] on div "Shipping... Your SHIPMENT will EXPIRE in [Label] [Bill of Lading] IMPORTANT NOT…" at bounding box center [565, 270] width 1130 height 540
click at [852, 111] on button "Close" at bounding box center [848, 113] width 29 height 16
